Goal: Find specific page/section: Find specific page/section

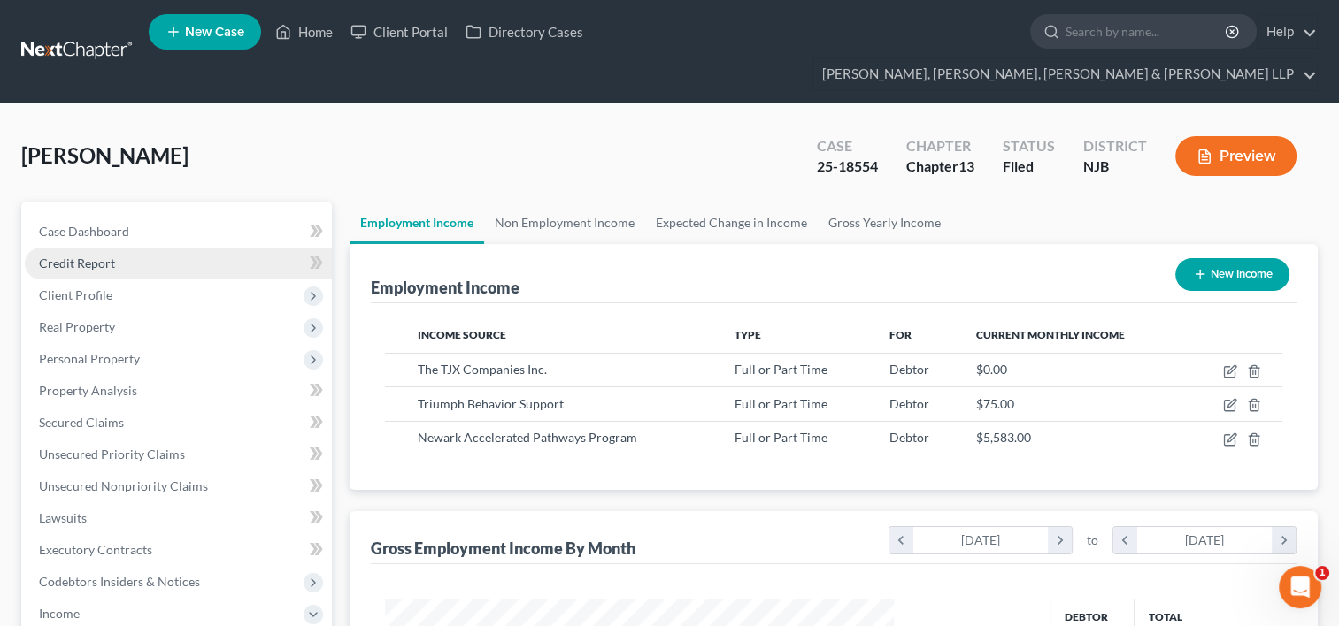
scroll to position [315, 544]
click at [306, 35] on link "Home" at bounding box center [303, 32] width 75 height 32
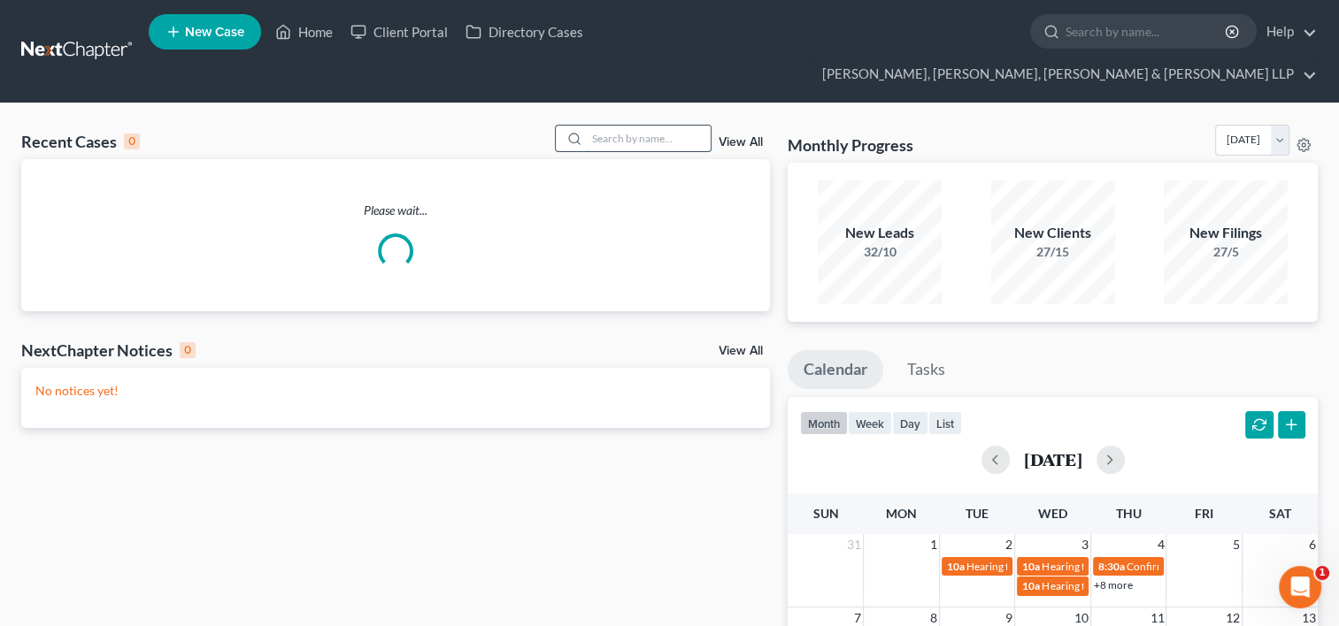
click at [612, 126] on input "search" at bounding box center [649, 139] width 124 height 26
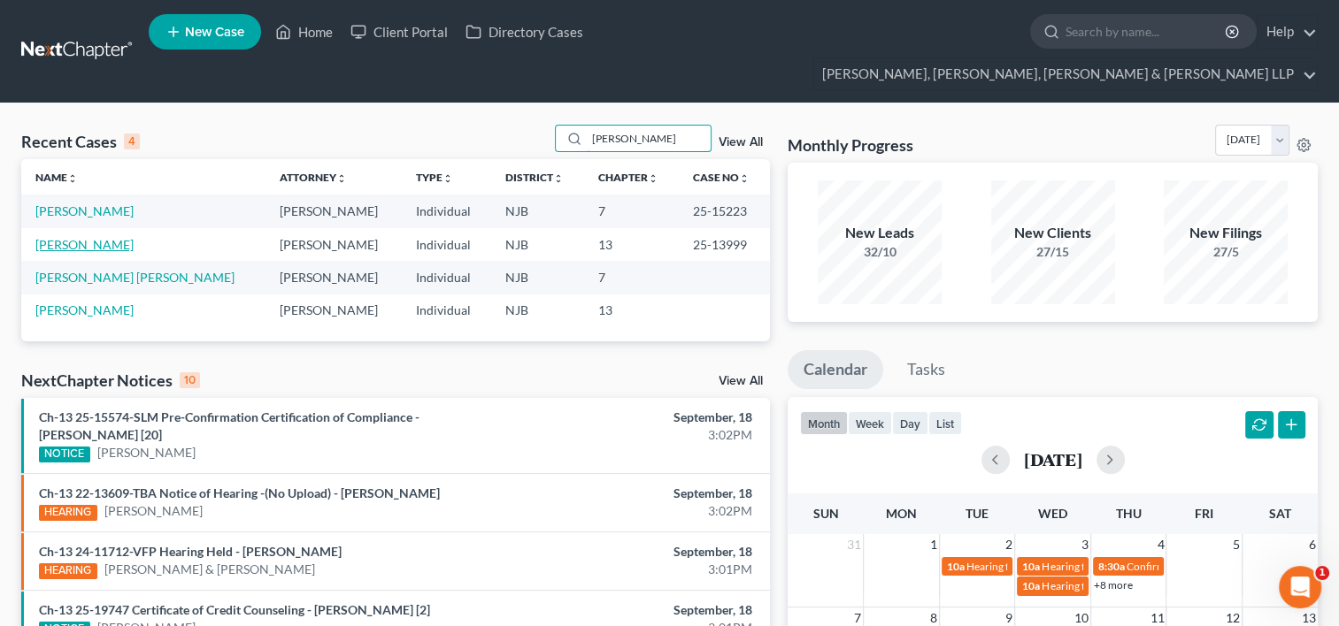
type input "[PERSON_NAME]"
click at [85, 237] on link "[PERSON_NAME]" at bounding box center [84, 244] width 98 height 15
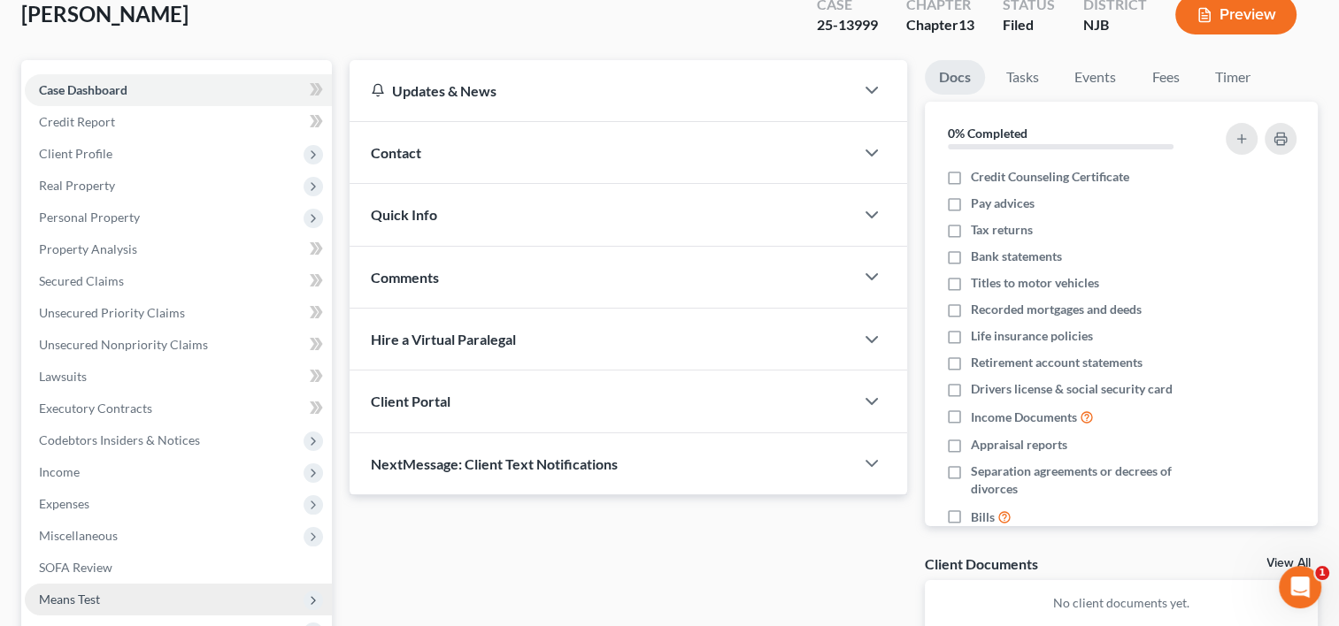
scroll to position [265, 0]
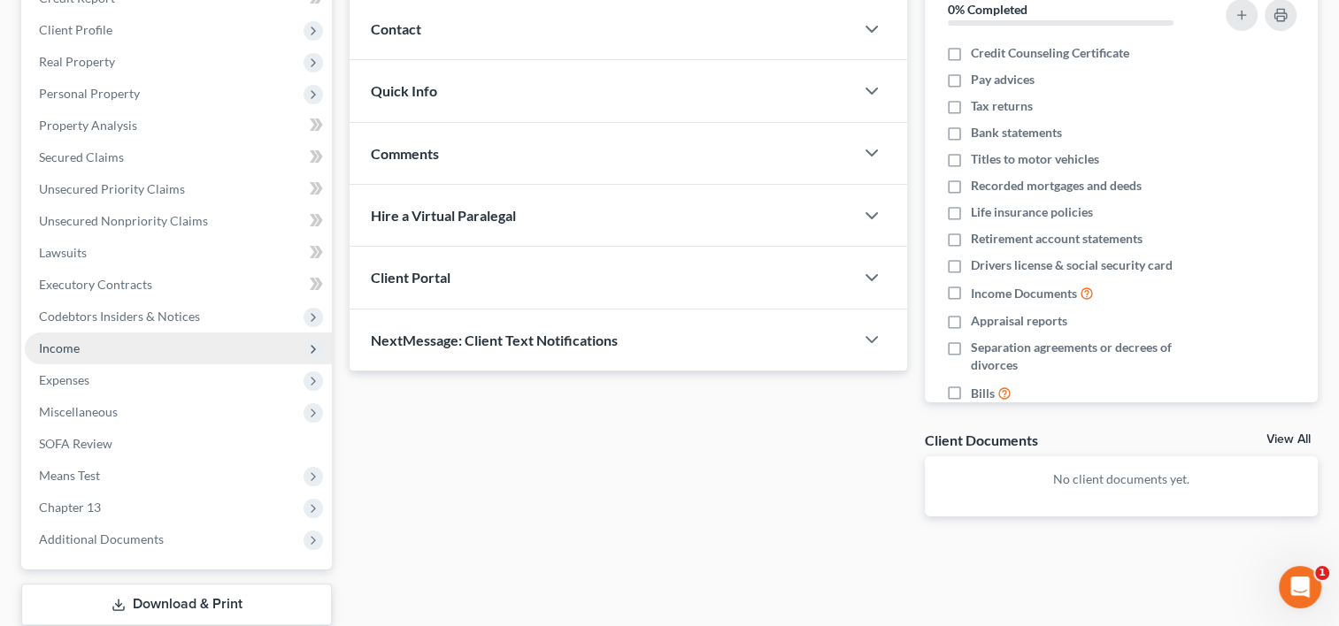
click at [81, 333] on span "Income" at bounding box center [178, 349] width 307 height 32
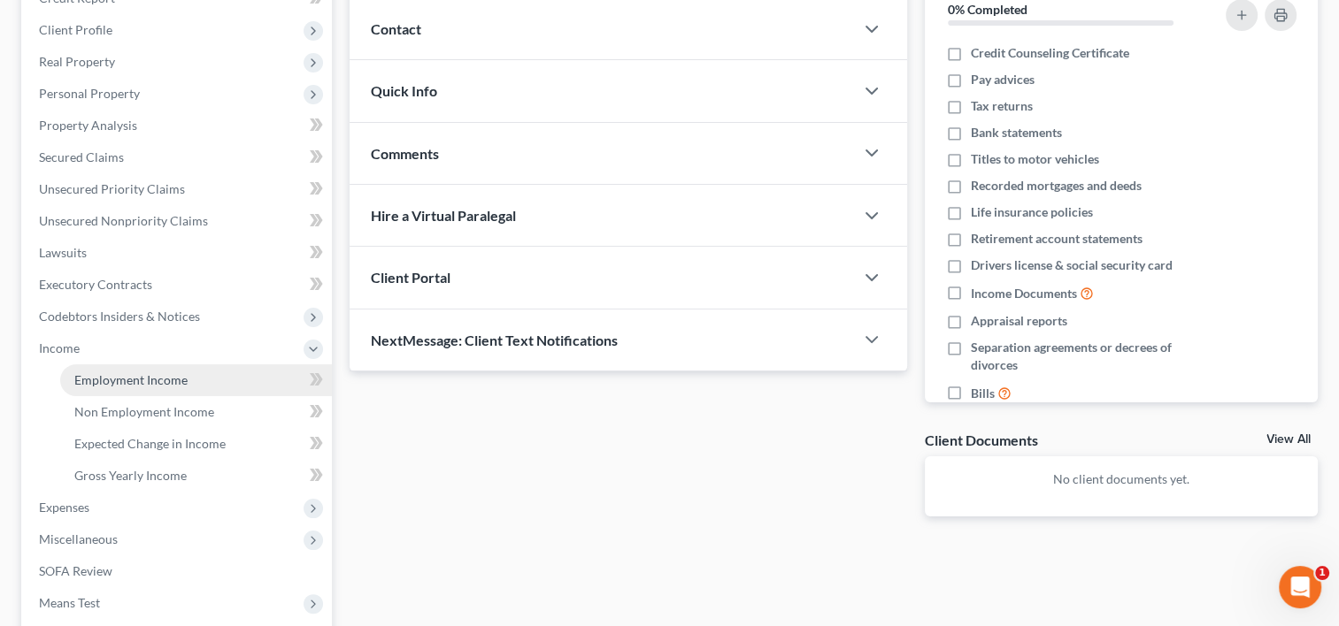
click at [167, 373] on span "Employment Income" at bounding box center [130, 380] width 113 height 15
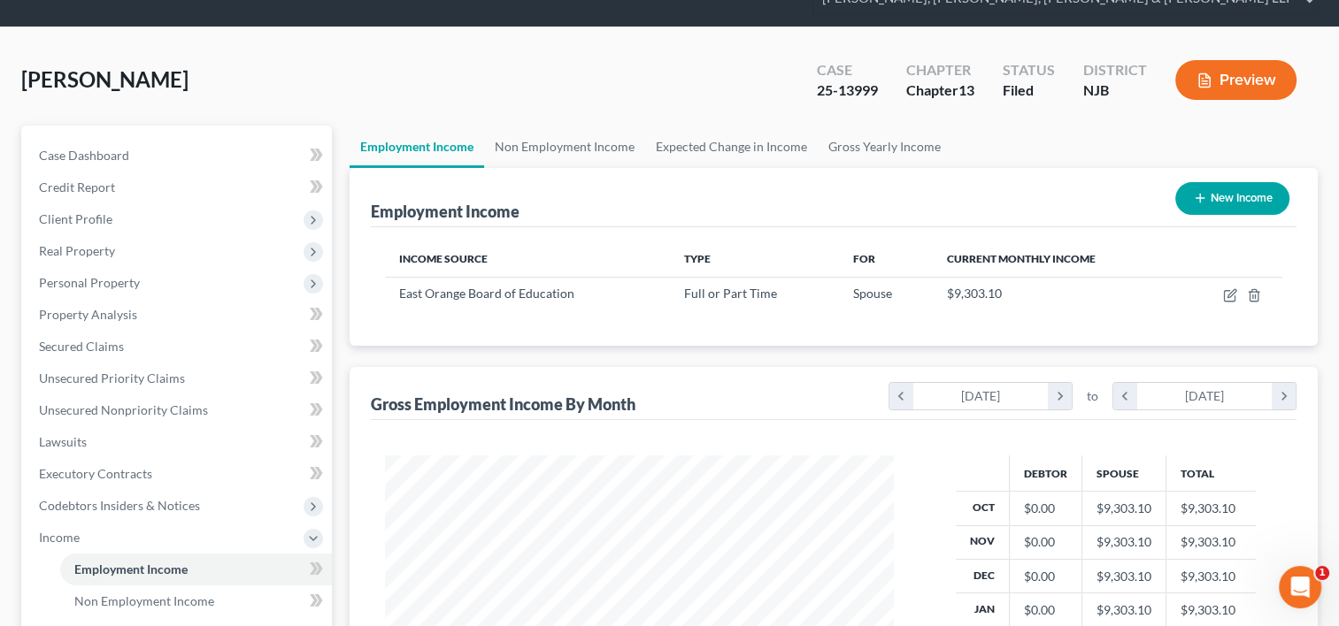
scroll to position [265, 0]
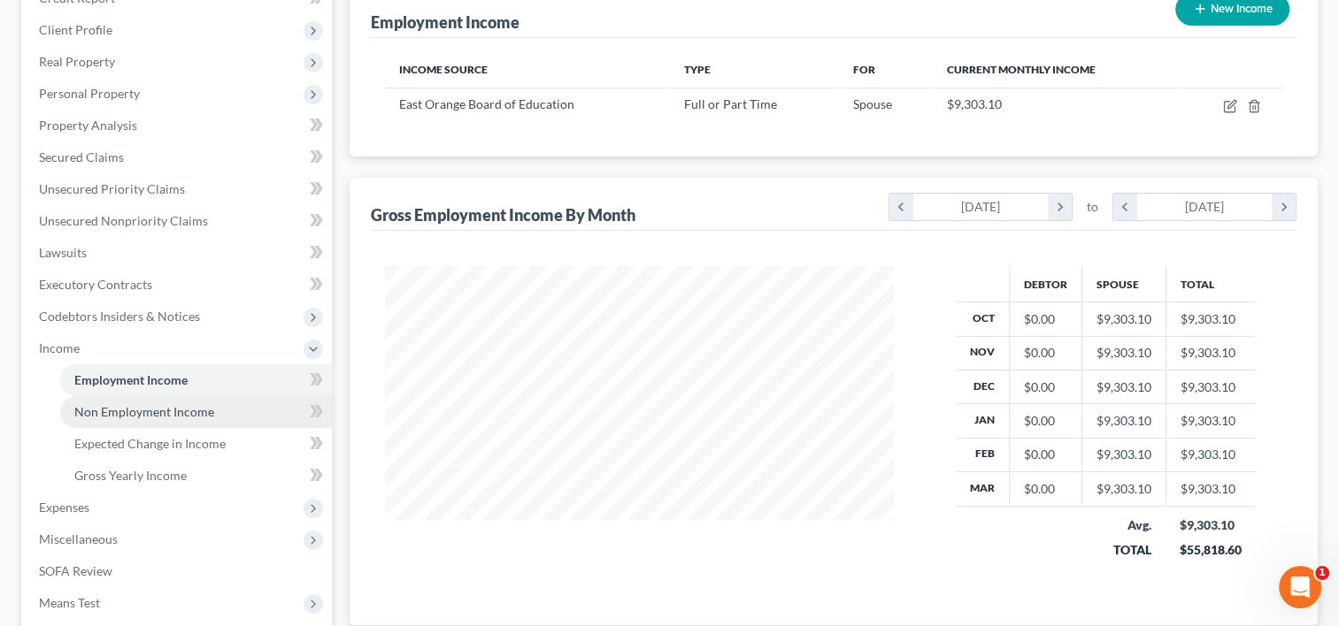
click at [142, 404] on span "Non Employment Income" at bounding box center [144, 411] width 140 height 15
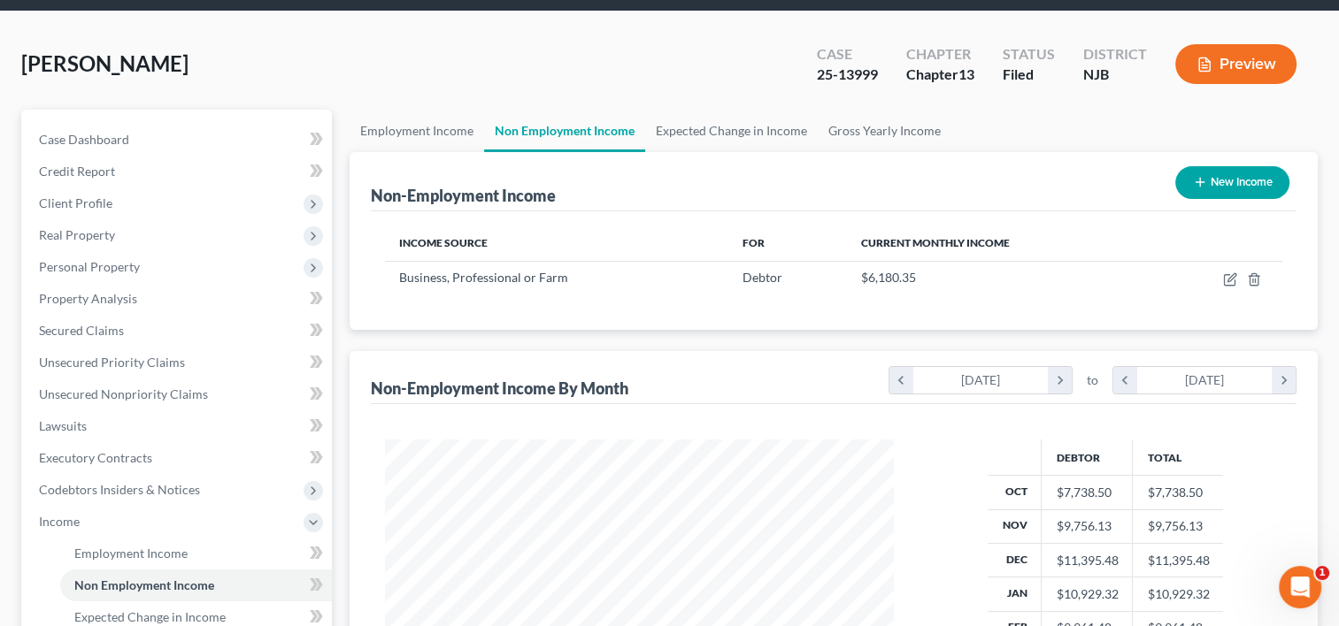
scroll to position [177, 0]
